Goal: Information Seeking & Learning: Get advice/opinions

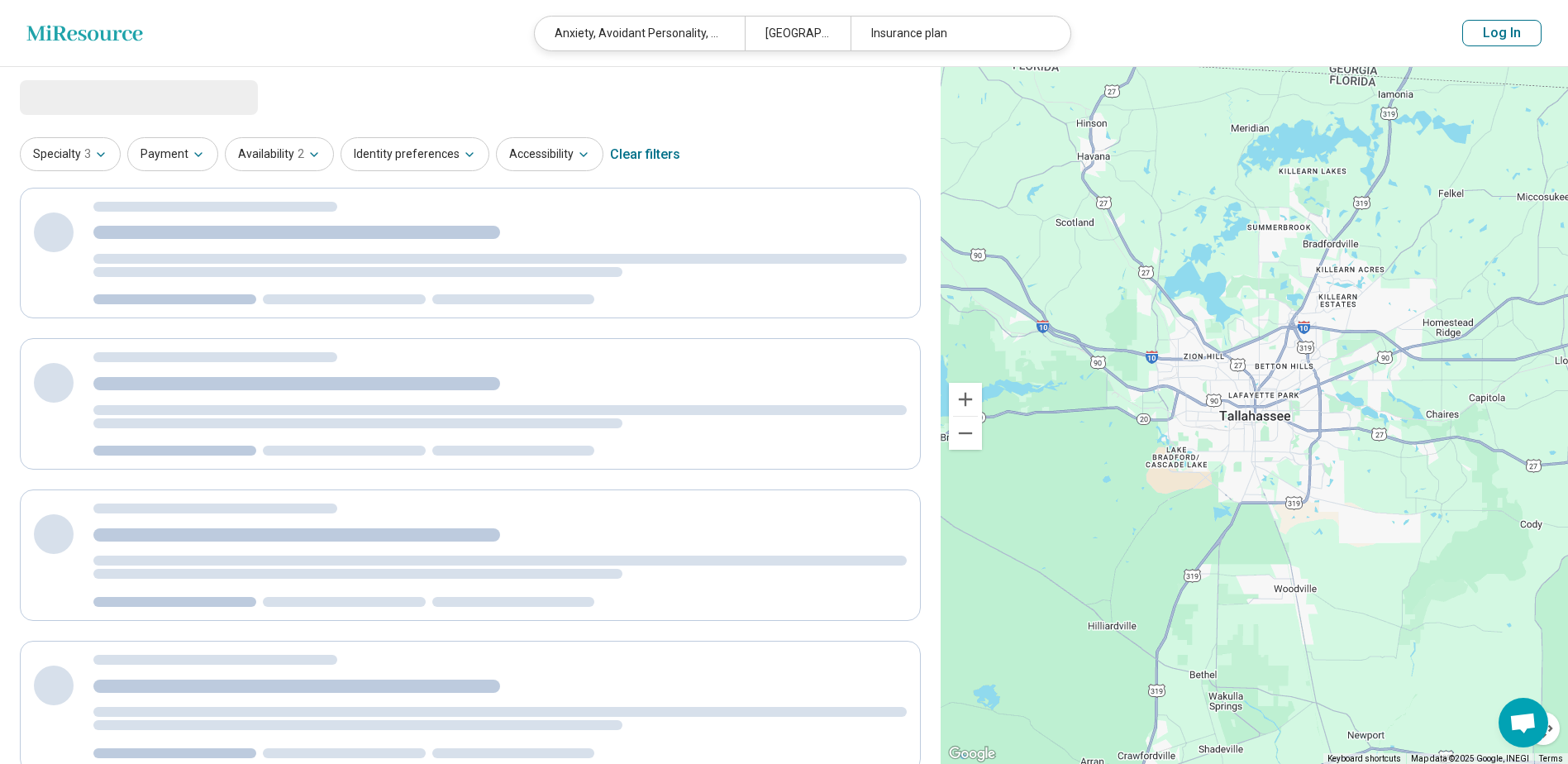
select select "********"
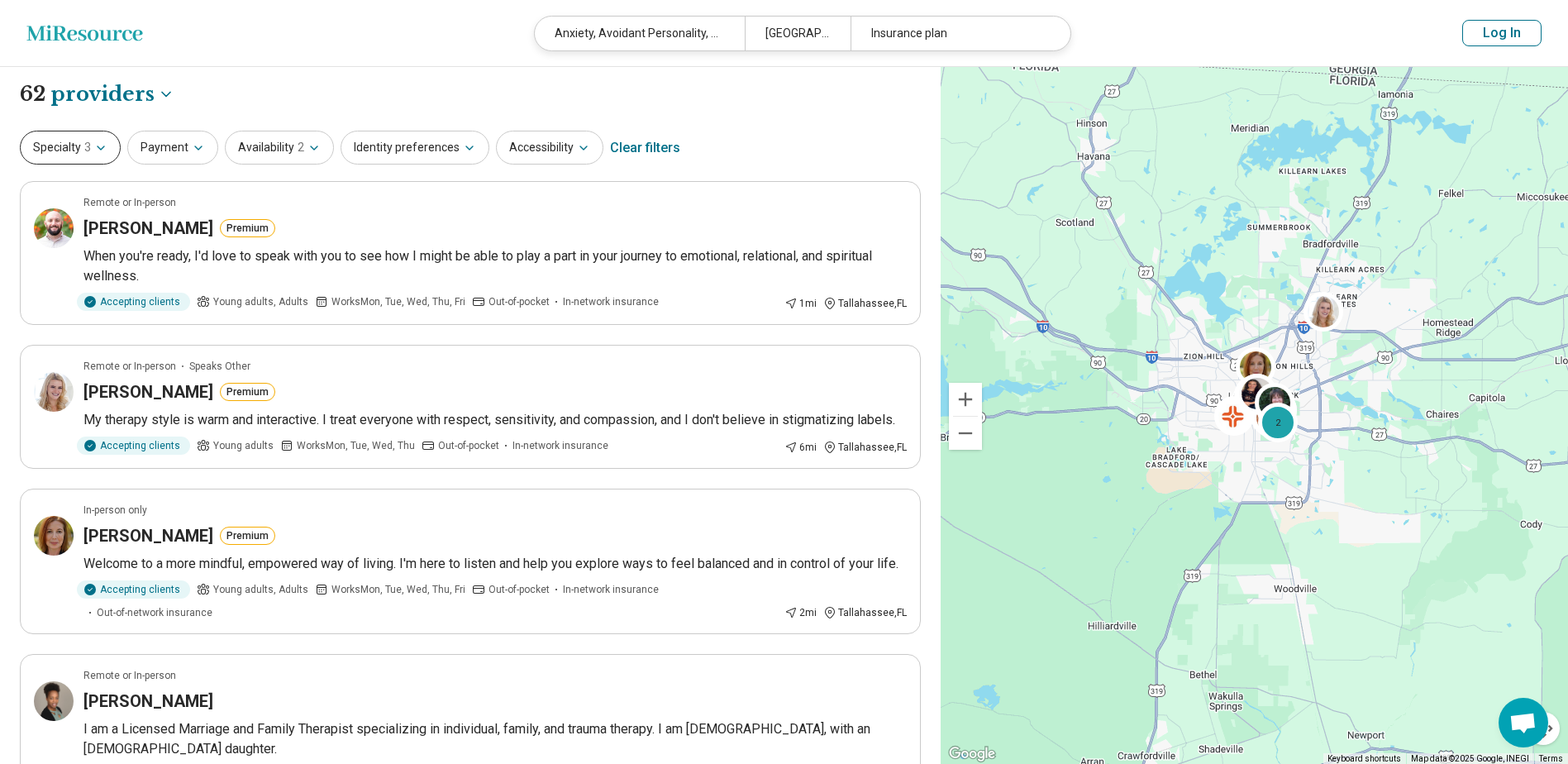
click at [72, 148] on button "Specialty 3" at bounding box center [70, 147] width 101 height 34
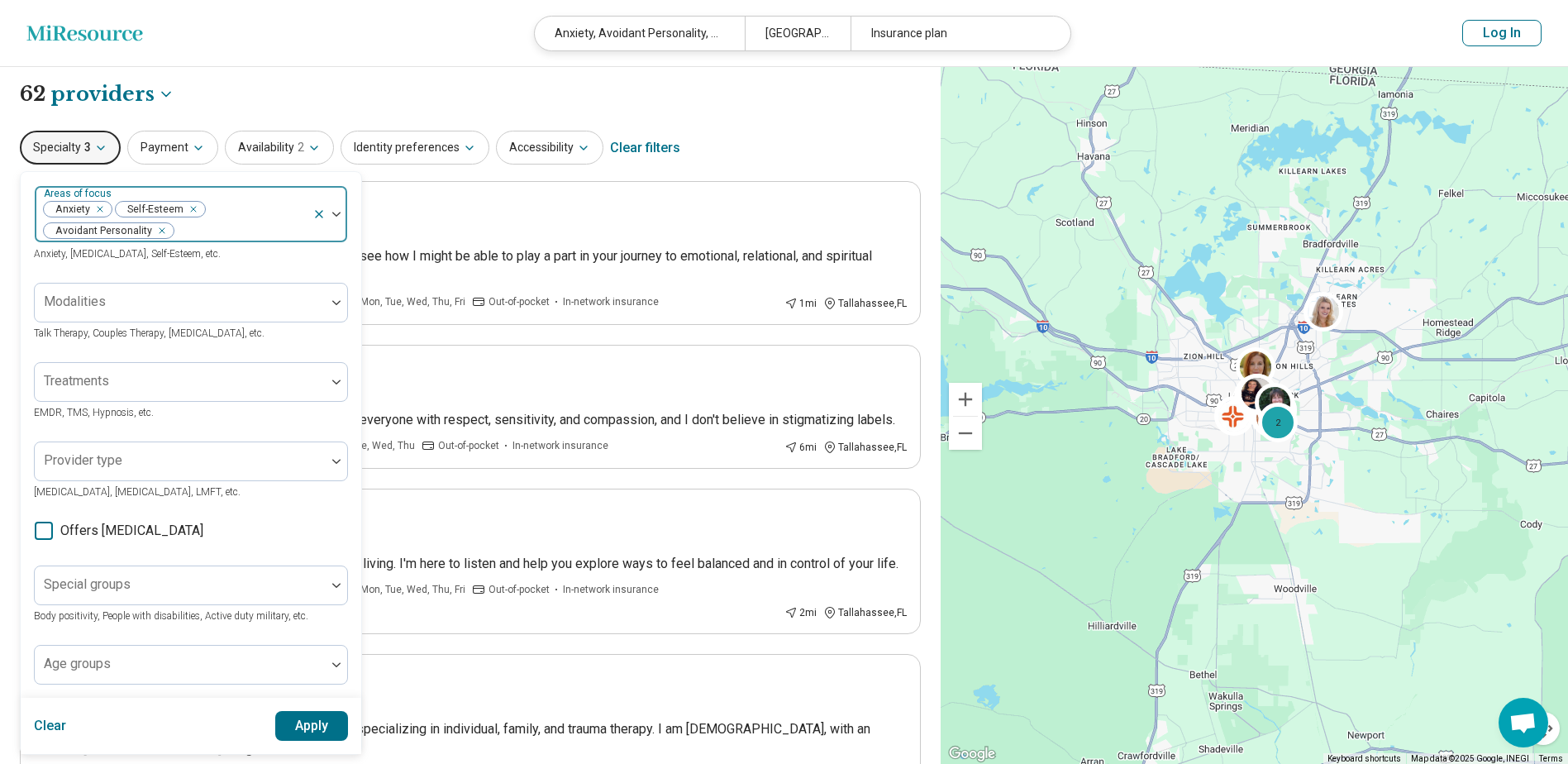
click at [321, 211] on icon at bounding box center [319, 214] width 13 height 13
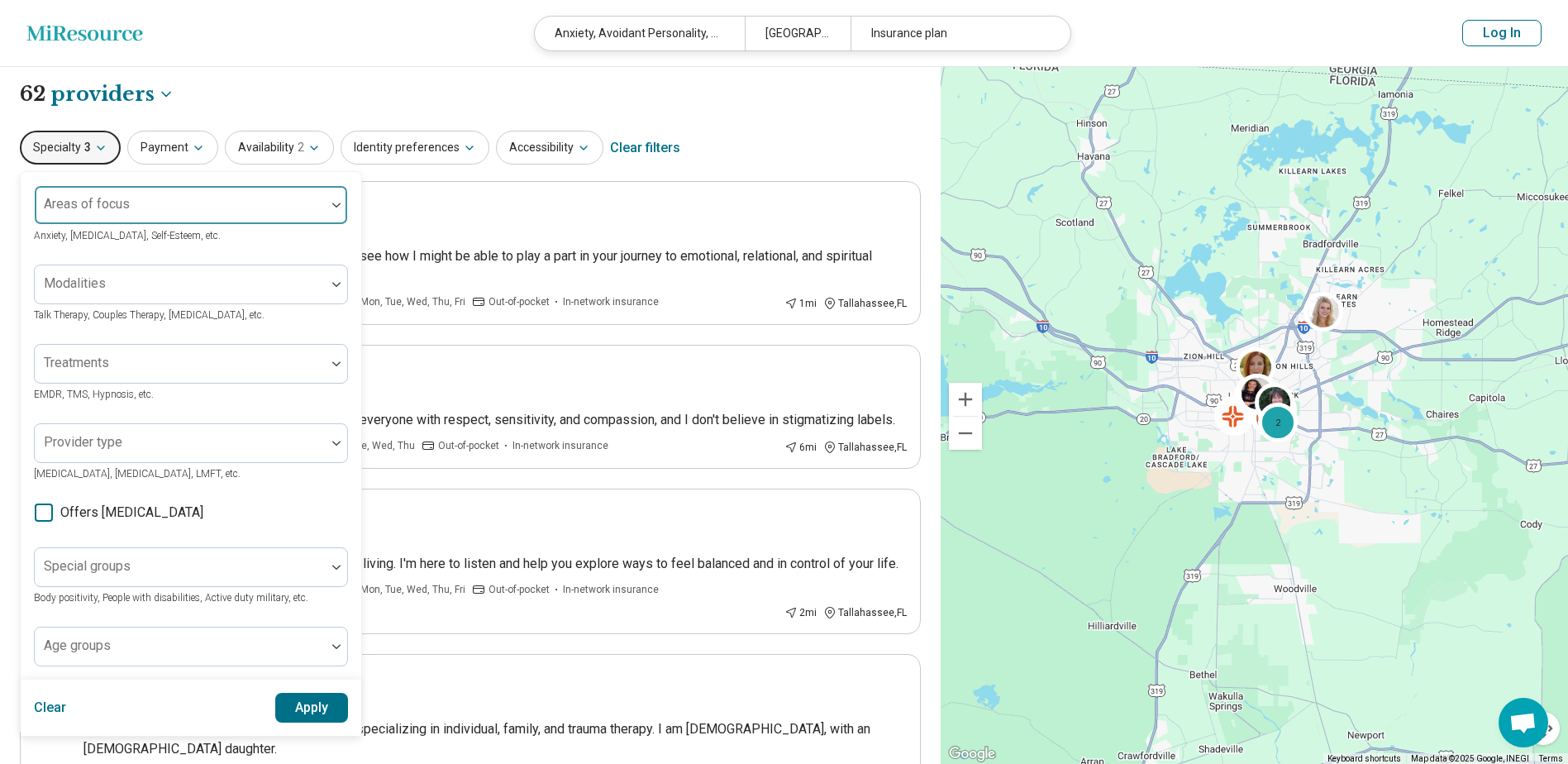
click at [320, 703] on button "Apply" at bounding box center [312, 708] width 74 height 30
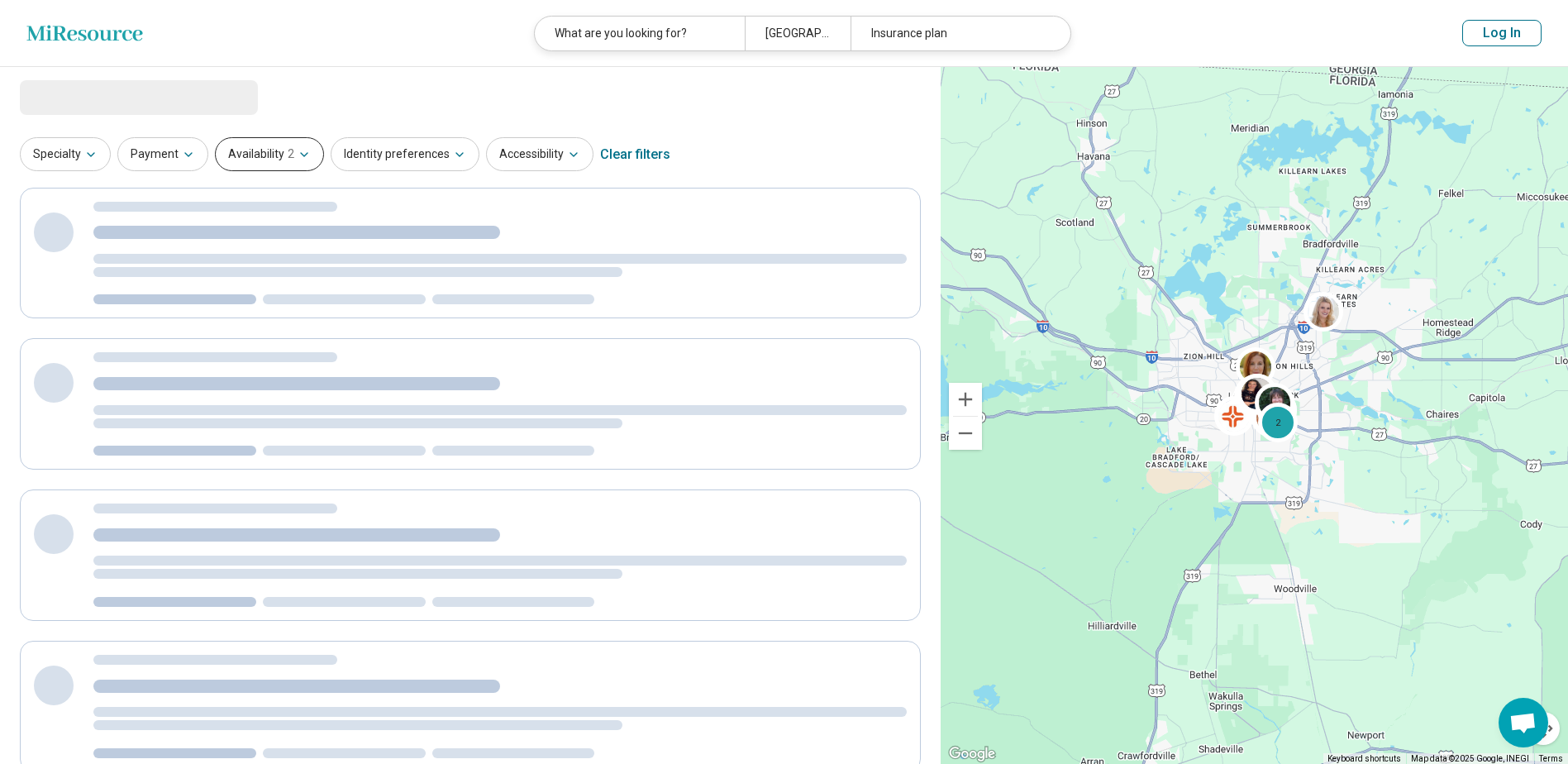
click at [237, 157] on button "Availability 2" at bounding box center [269, 154] width 109 height 34
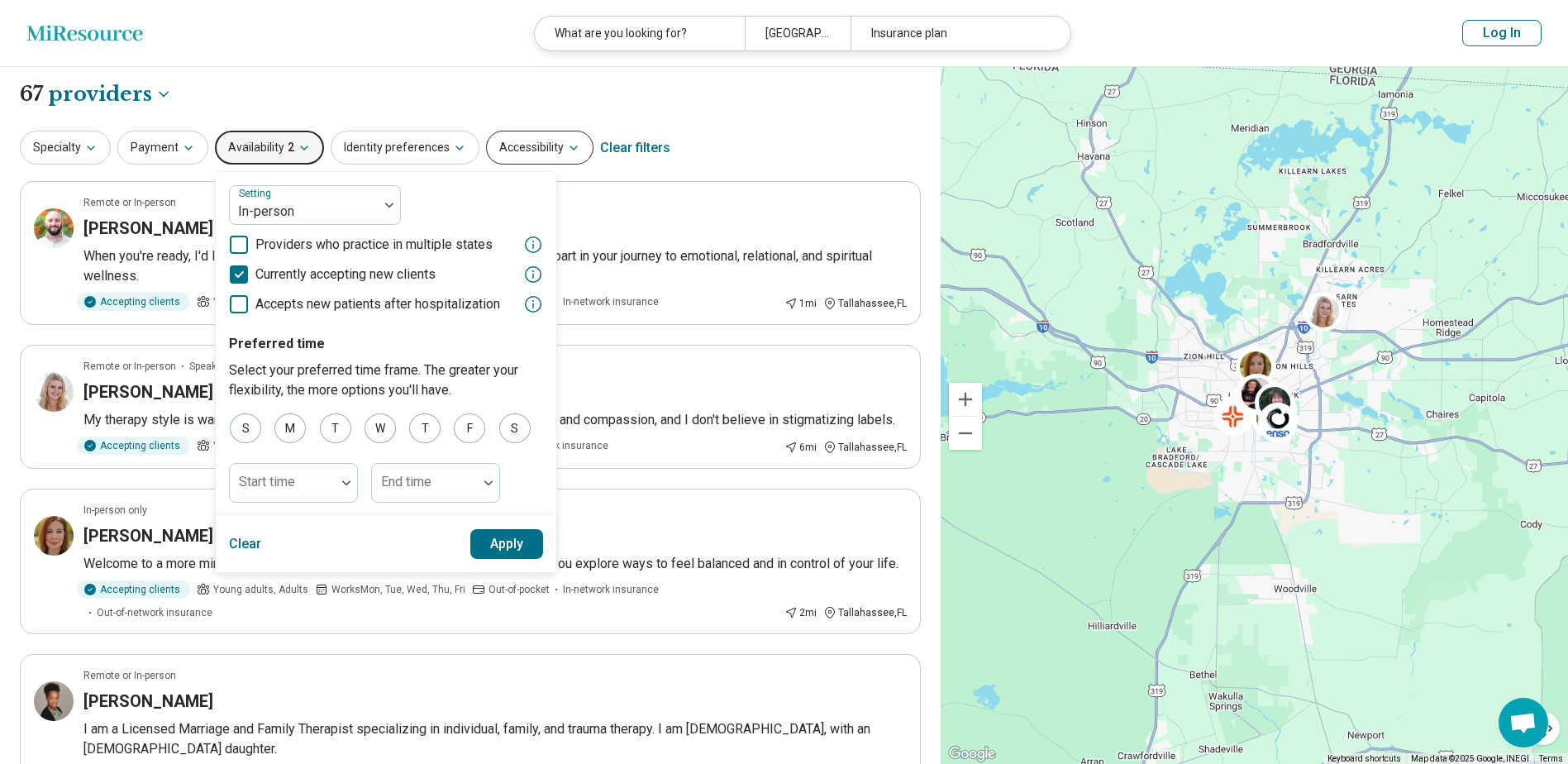
click at [521, 150] on button "Accessibility" at bounding box center [539, 147] width 107 height 34
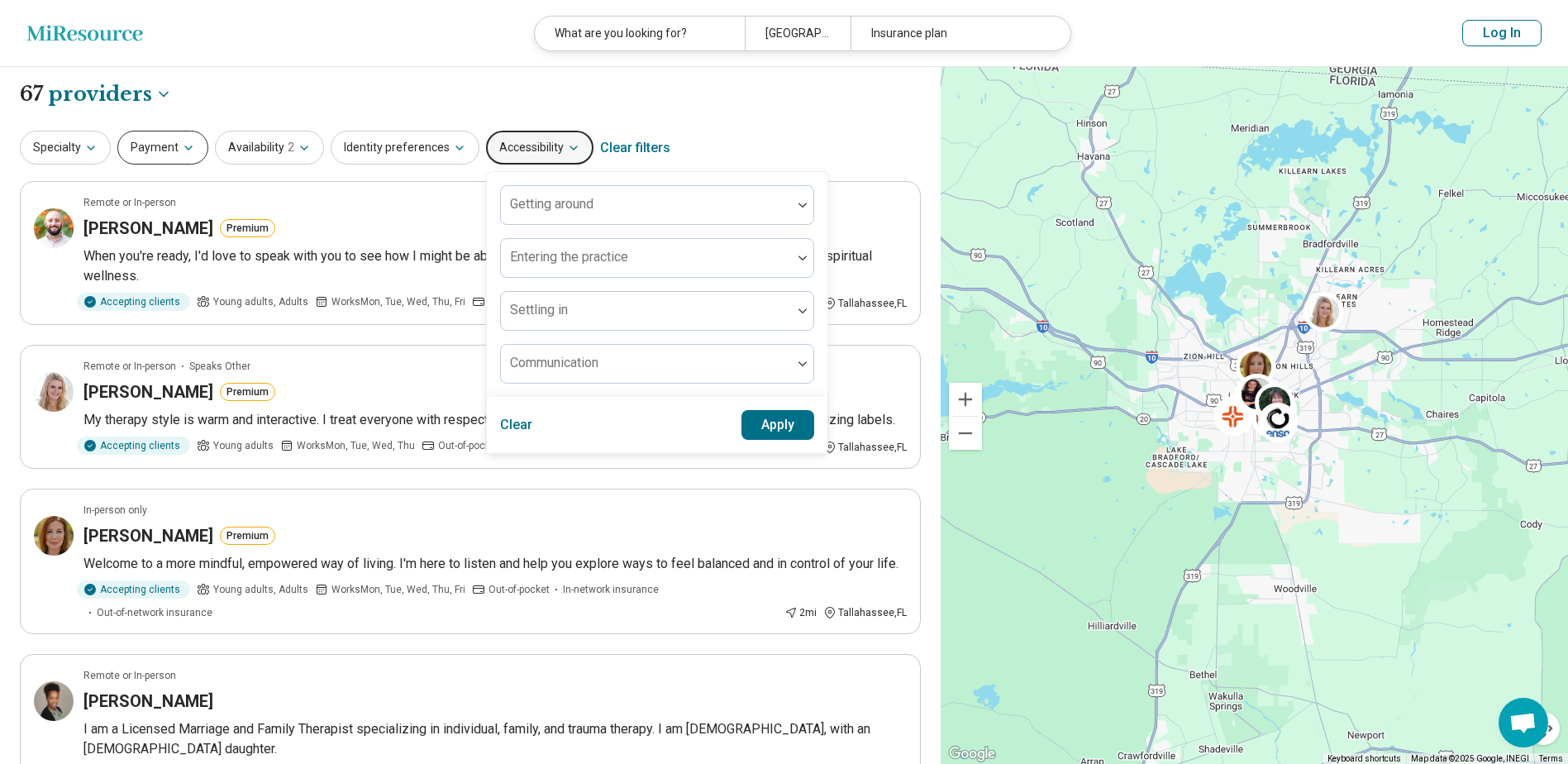
click at [156, 147] on button "Payment" at bounding box center [163, 147] width 91 height 34
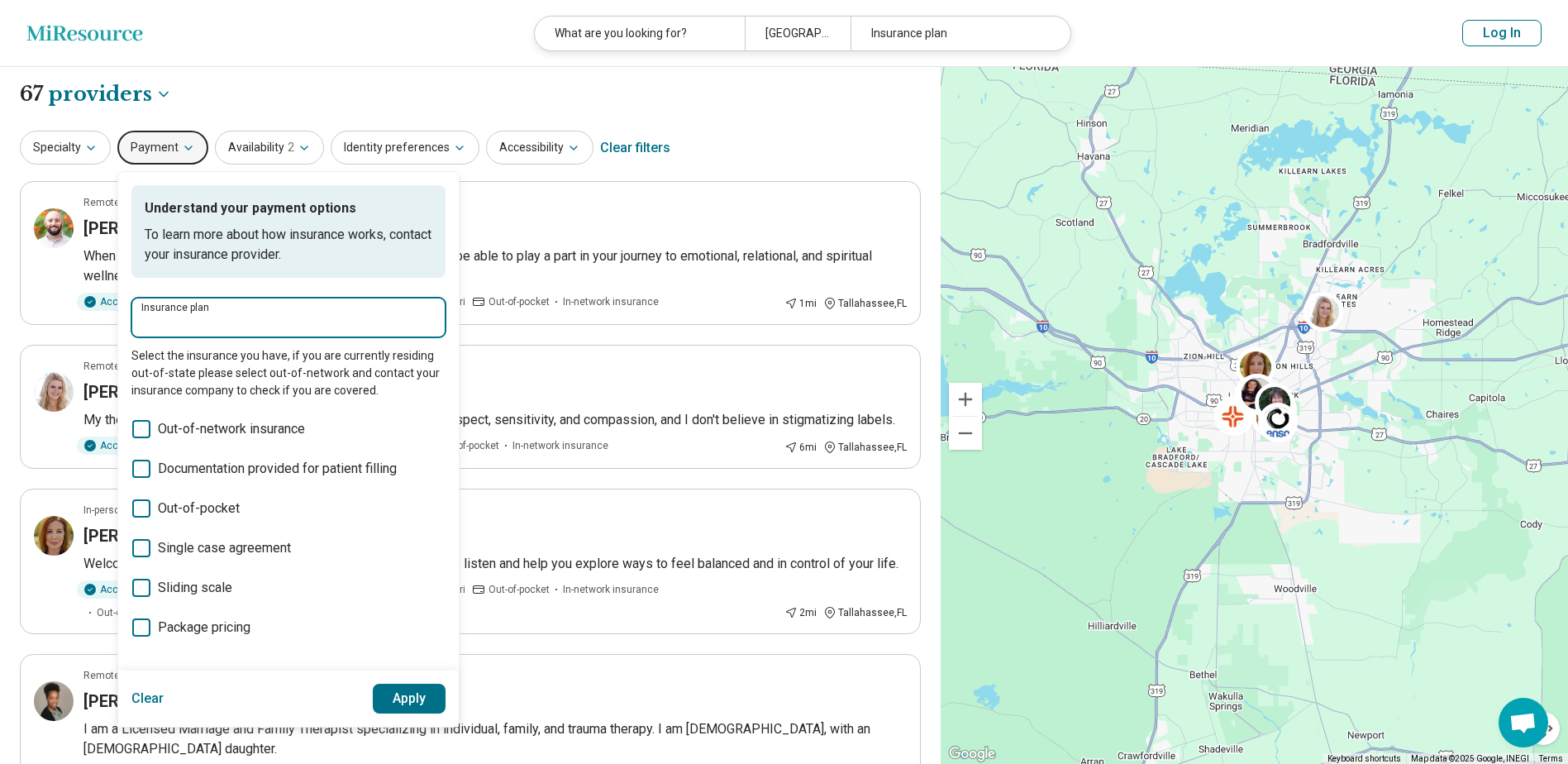
click at [201, 328] on input "Insurance plan" at bounding box center [288, 323] width 294 height 20
click at [181, 322] on input "Insurance plan" at bounding box center [288, 323] width 294 height 20
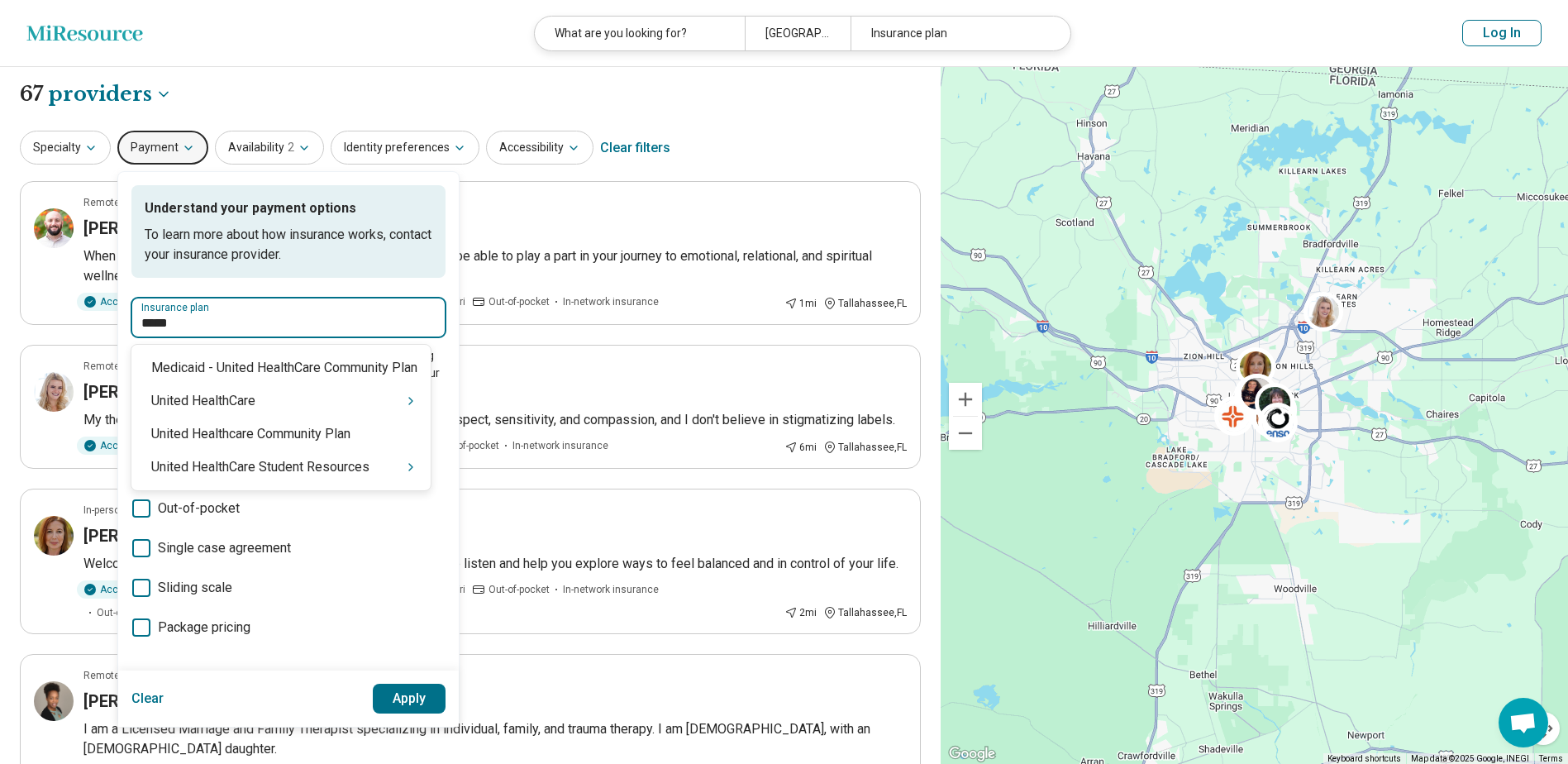
type input "******"
click at [250, 402] on div "United HealthCare" at bounding box center [281, 401] width 300 height 34
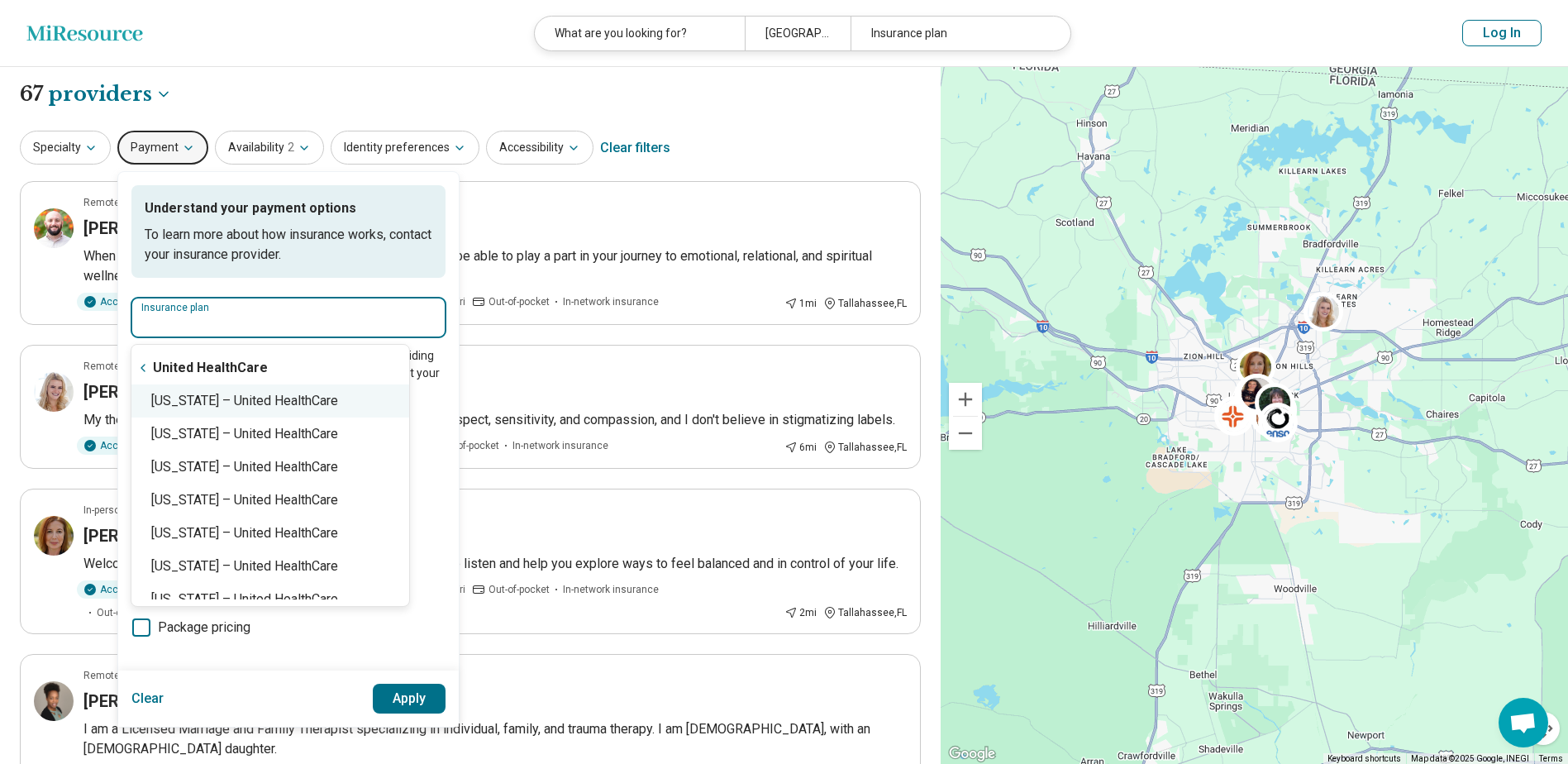
click at [250, 402] on div "[US_STATE] – United HealthCare" at bounding box center [270, 401] width 278 height 34
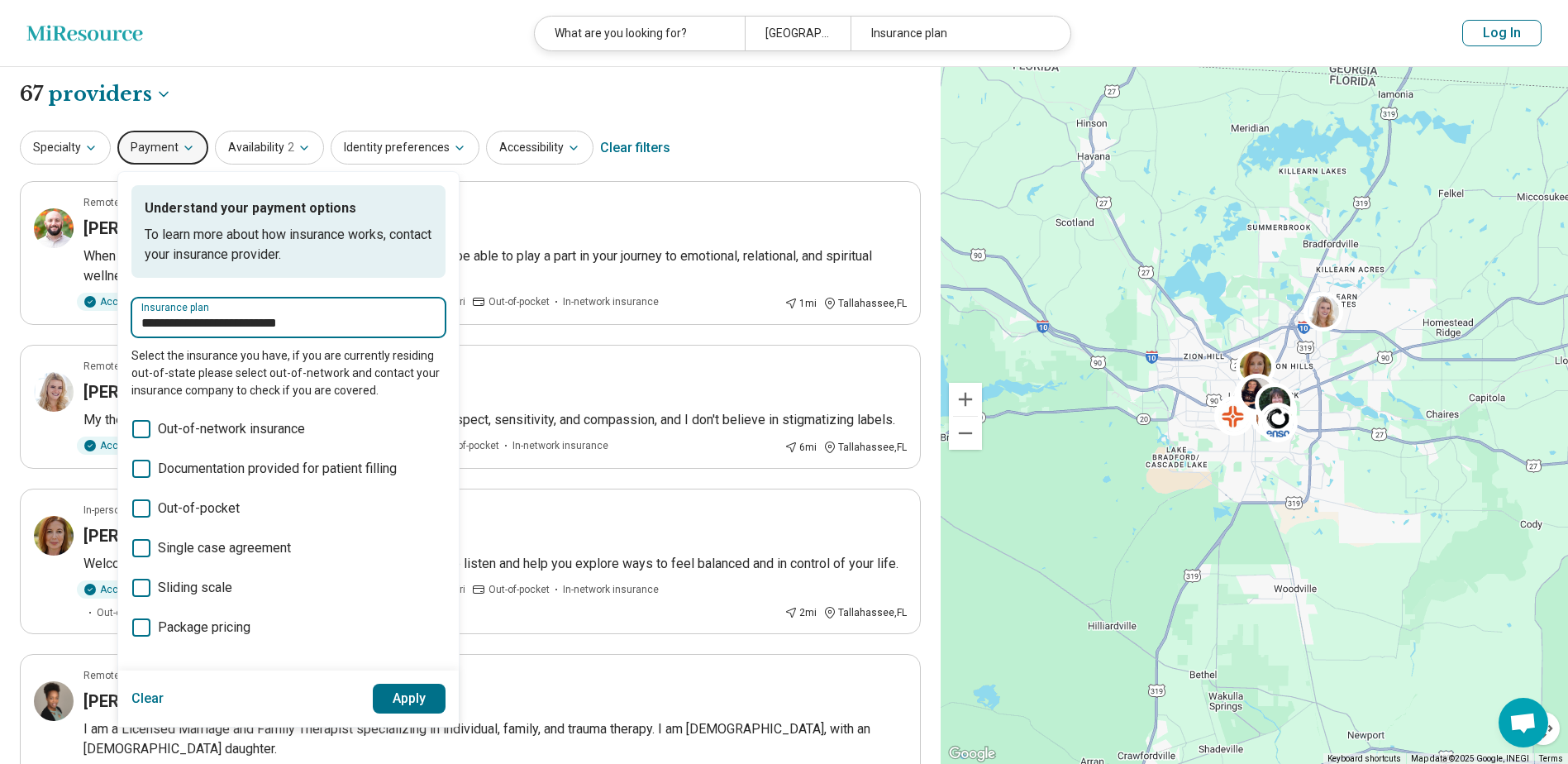
type input "**********"
click at [403, 710] on button "Apply" at bounding box center [409, 699] width 74 height 30
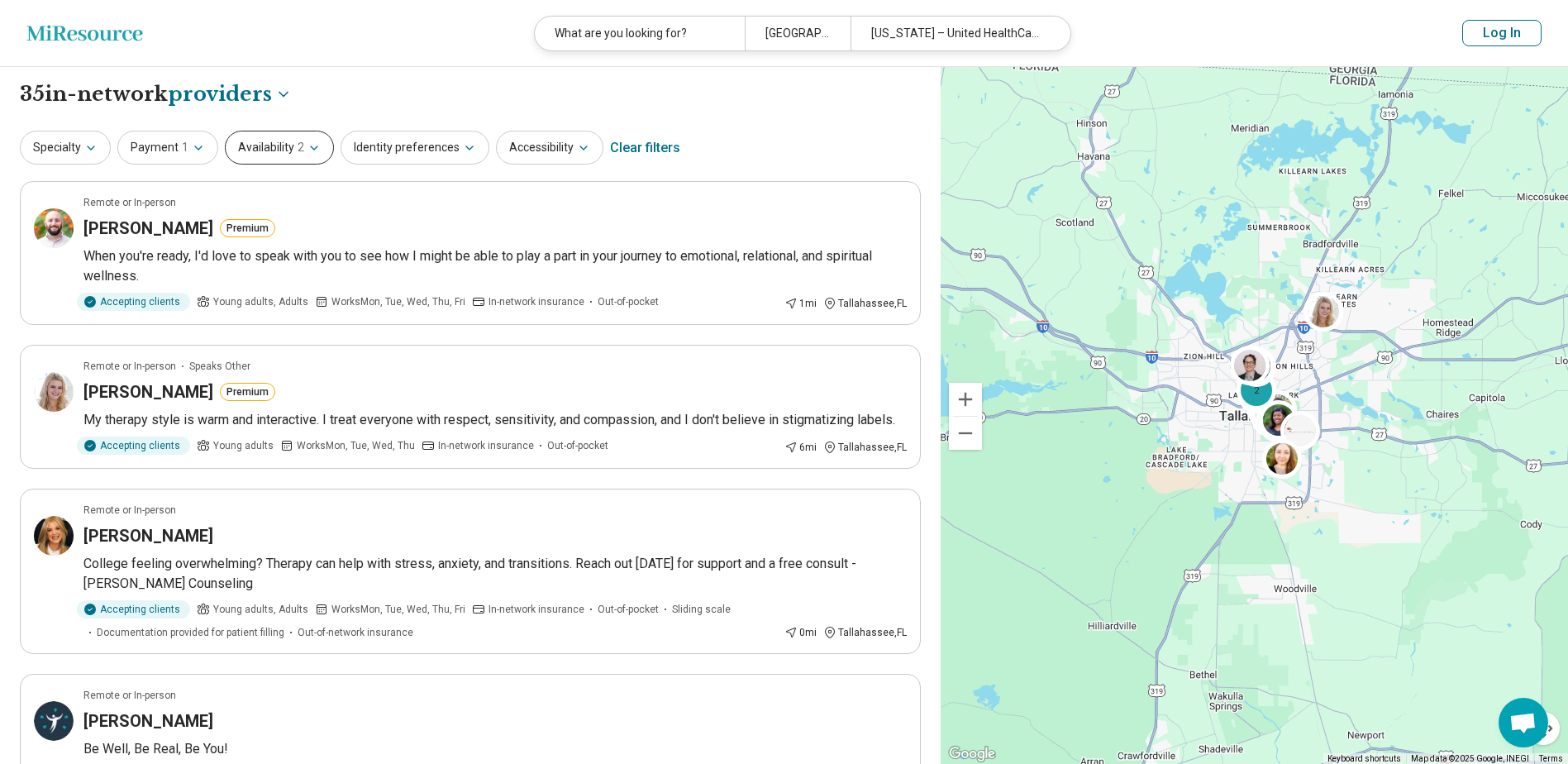
click at [307, 152] on icon "button" at bounding box center [314, 148] width 13 height 13
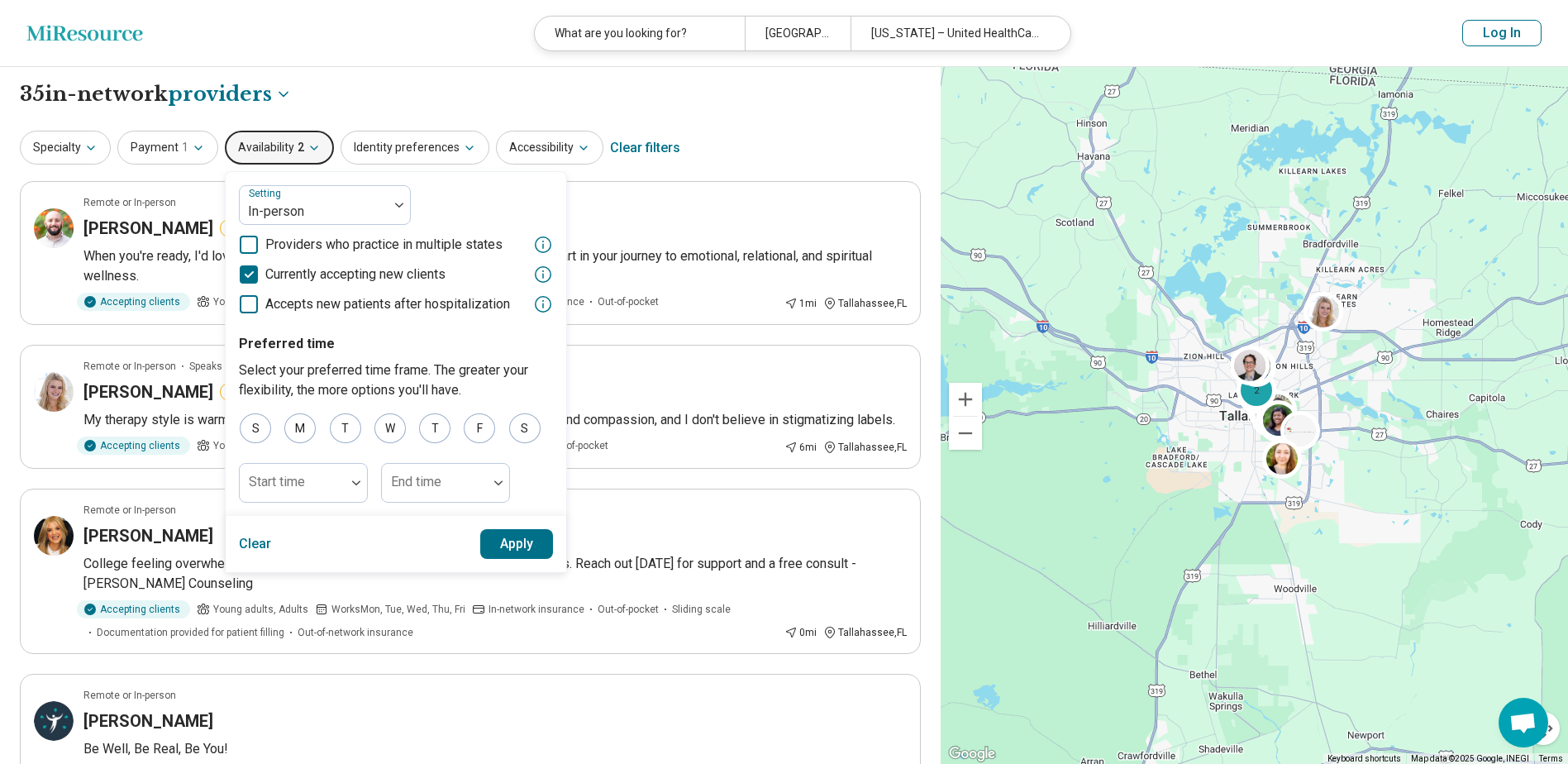
click at [722, 132] on div "Specialty Payment 1 Availability 2 Setting In-person Providers who practice in …" at bounding box center [470, 148] width 901 height 40
